Goal: Information Seeking & Learning: Understand process/instructions

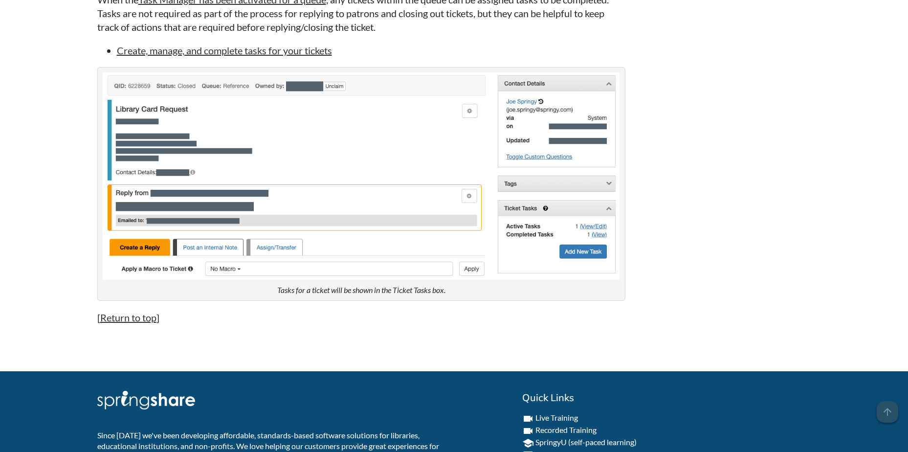
scroll to position [4096, 0]
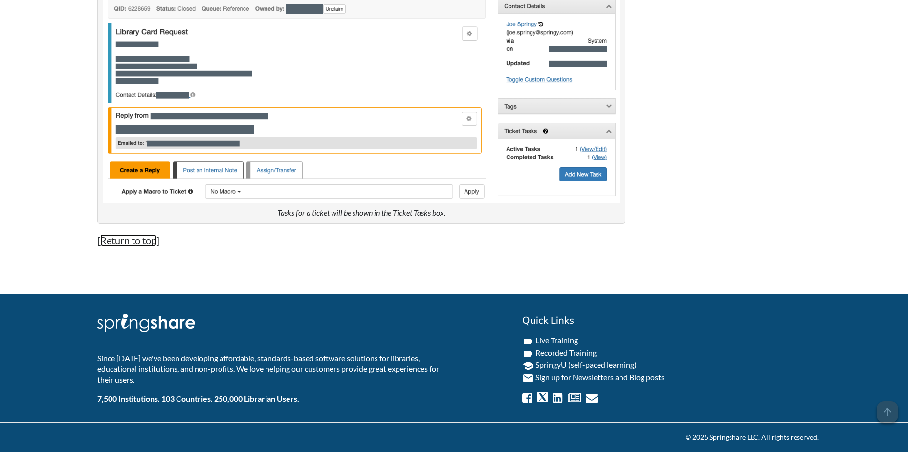
click at [145, 242] on link "Return to top" at bounding box center [128, 240] width 56 height 12
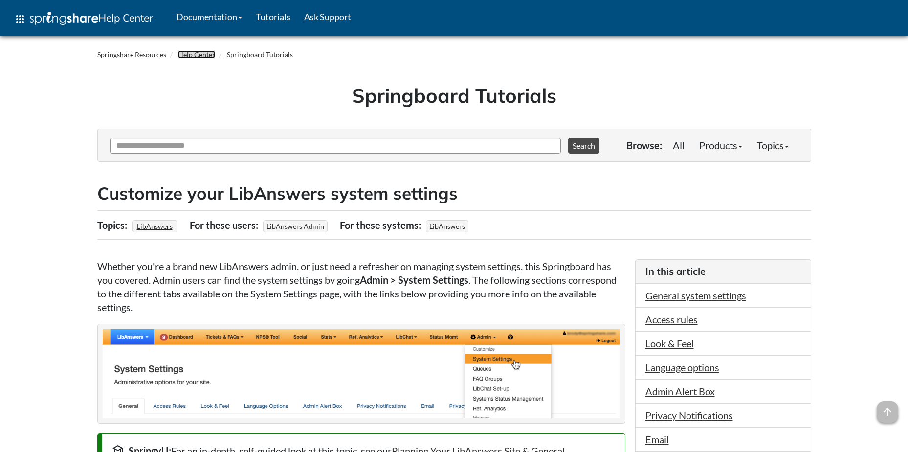
click at [189, 56] on link "Help Center" at bounding box center [196, 54] width 37 height 8
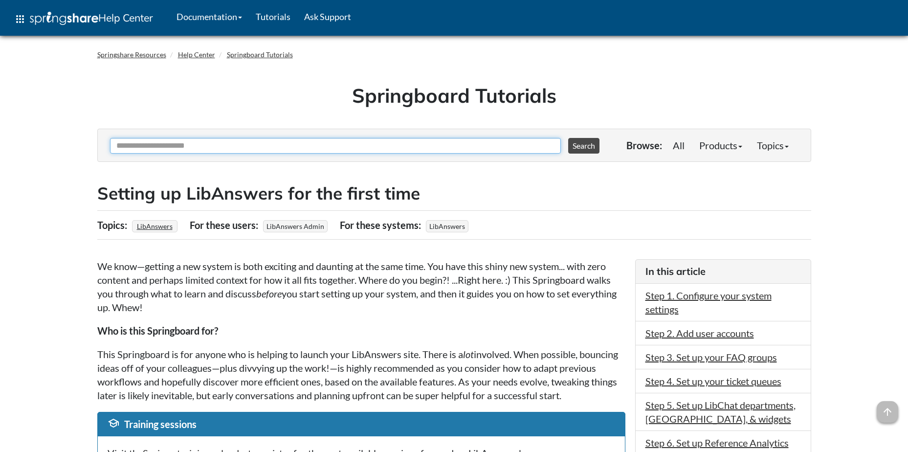
click at [186, 146] on input "Ask Another Question" at bounding box center [335, 146] width 451 height 16
type input "**********"
click at [568, 138] on button "Search" at bounding box center [583, 146] width 31 height 16
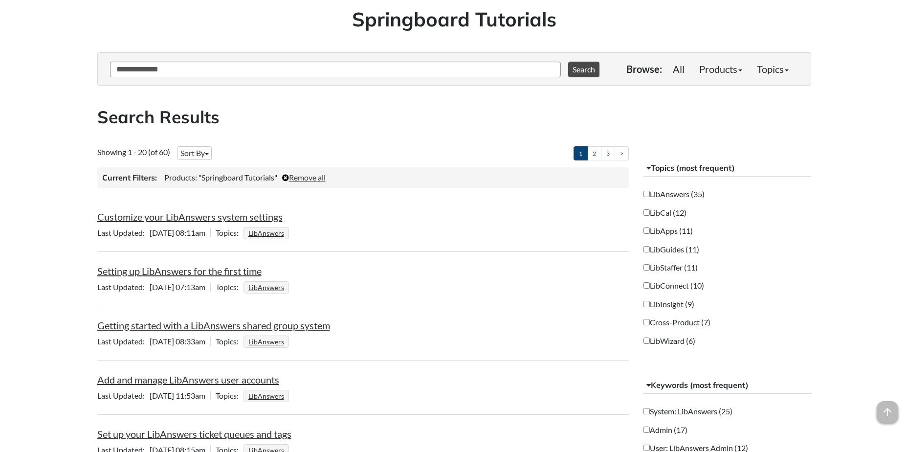
scroll to position [147, 0]
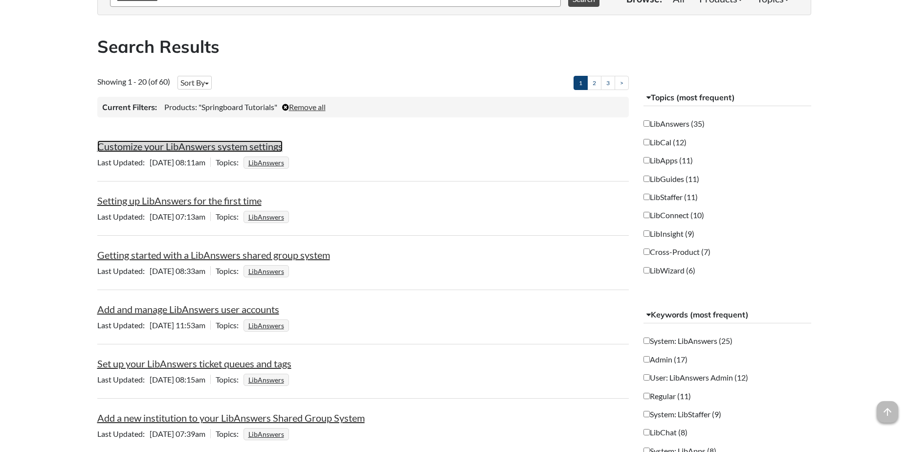
click at [251, 147] on link "Customize your LibAnswers system settings" at bounding box center [189, 146] width 185 height 12
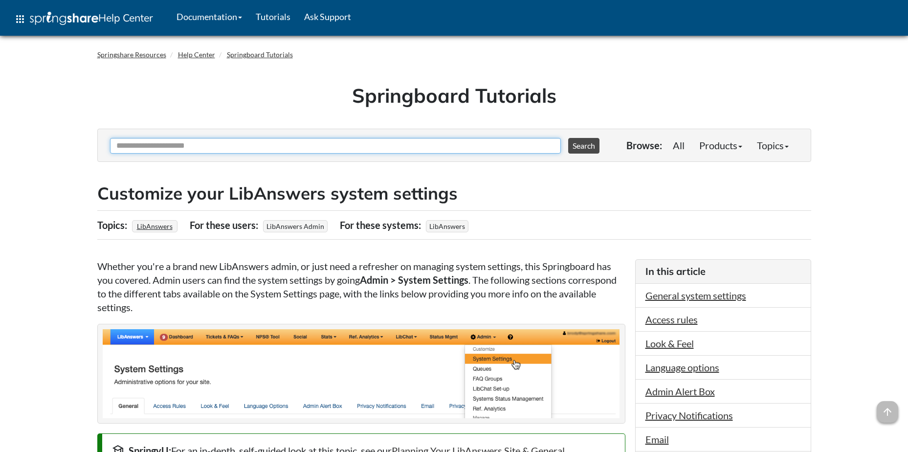
click at [231, 146] on input "Ask Another Question" at bounding box center [335, 146] width 451 height 16
type input "***"
click at [568, 138] on button "Search" at bounding box center [583, 146] width 31 height 16
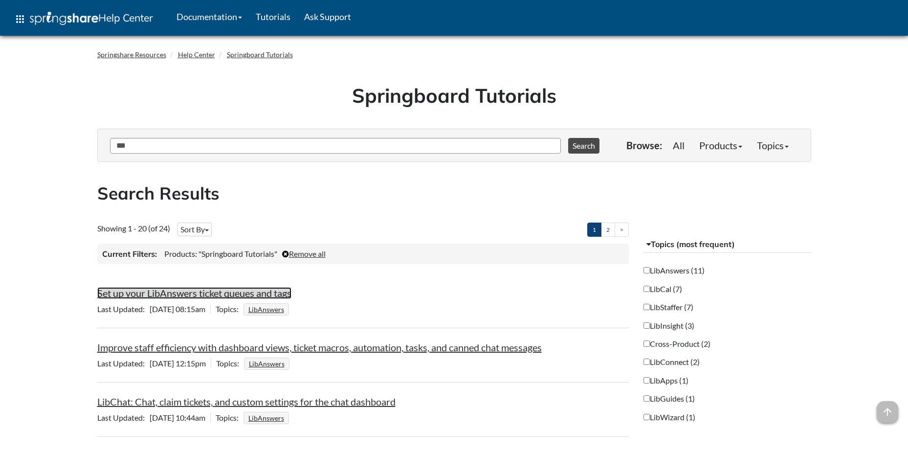
click at [199, 293] on link "Set up your LibAnswers ticket queues and tags" at bounding box center [194, 293] width 194 height 12
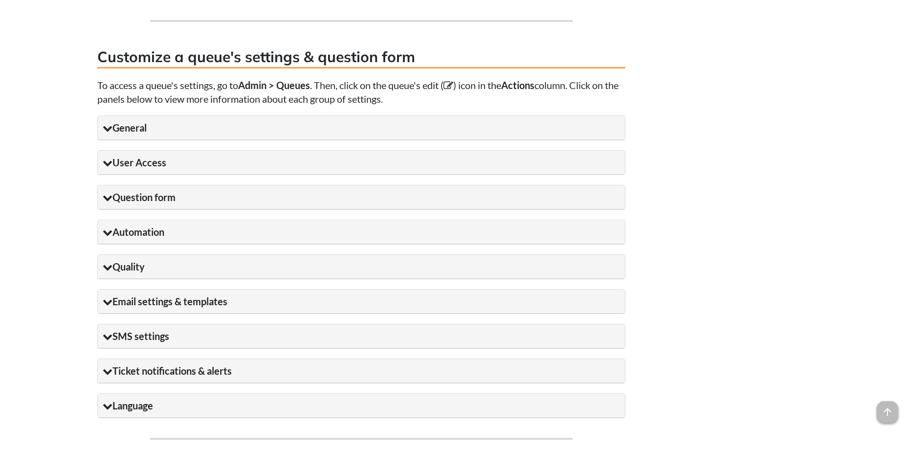
scroll to position [1027, 0]
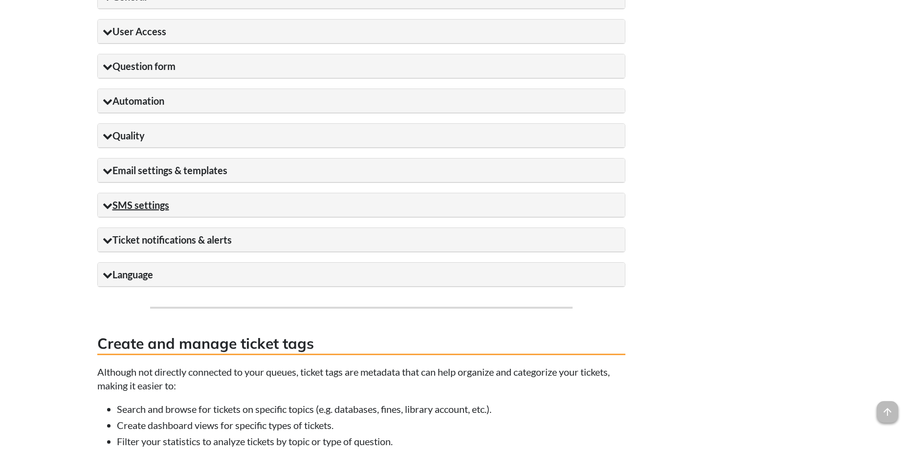
click at [276, 212] on summary "SMS settings" at bounding box center [361, 205] width 527 height 24
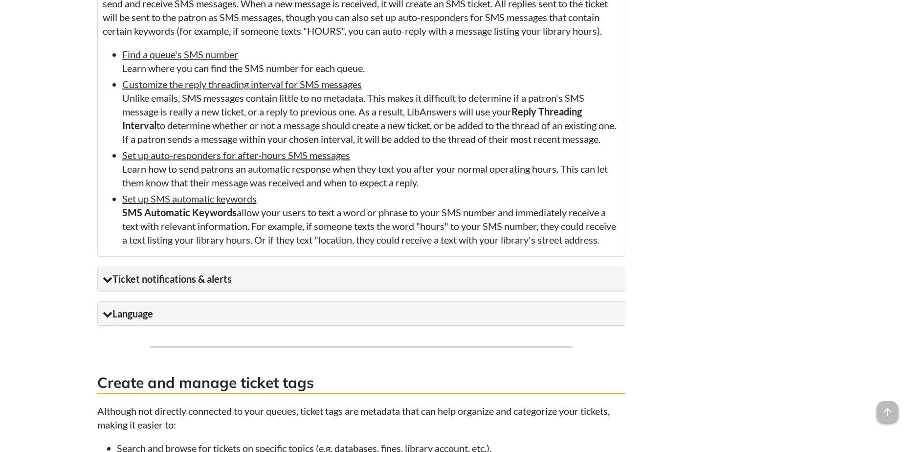
scroll to position [1271, 0]
click at [278, 160] on link "Set up auto-responders for after-hours SMS messages" at bounding box center [236, 155] width 228 height 12
